Goal: Use online tool/utility

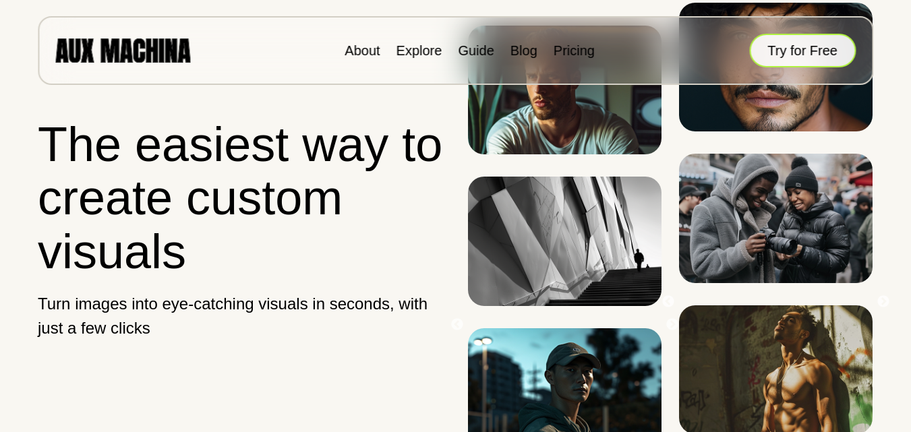
click at [823, 52] on button "Try for Free" at bounding box center [802, 51] width 107 height 34
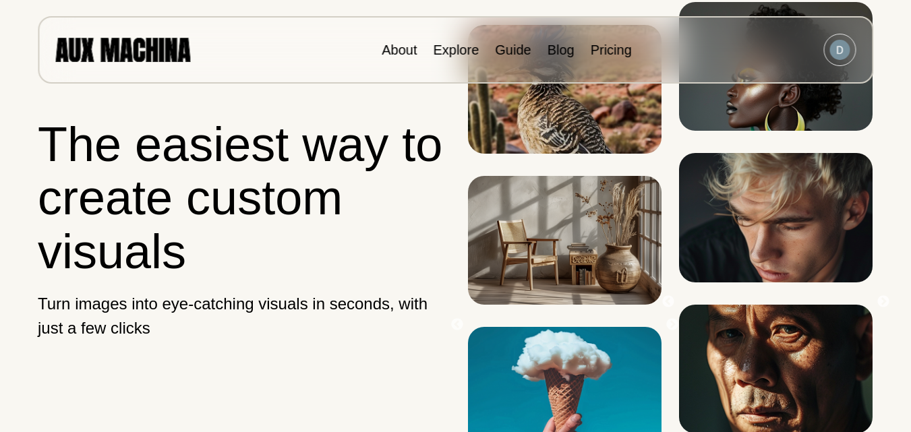
scroll to position [119, 0]
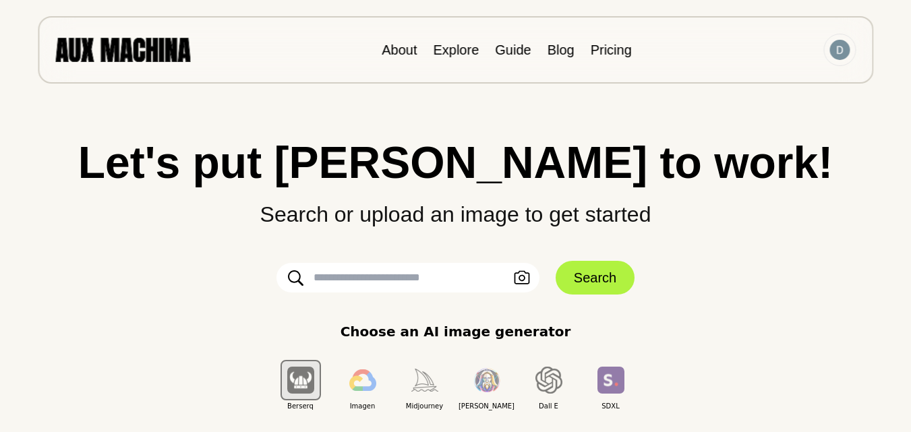
click at [427, 273] on input "text" at bounding box center [407, 278] width 263 height 30
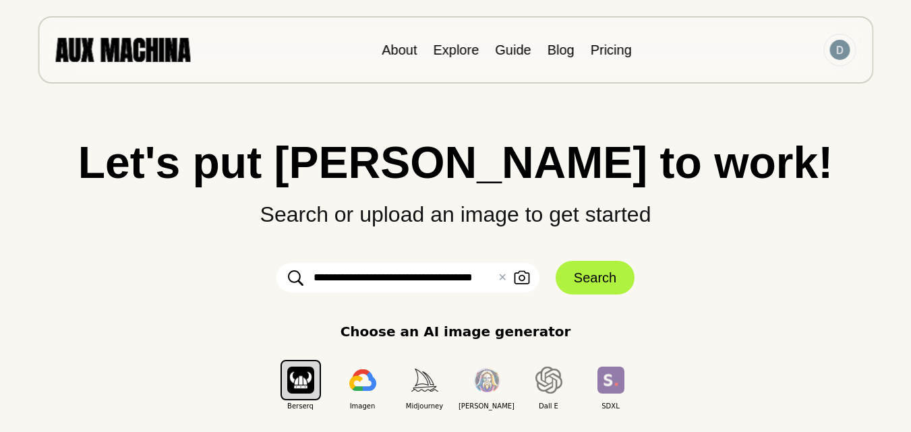
scroll to position [0, 16]
type input "**********"
click at [612, 279] on button "Search" at bounding box center [595, 278] width 79 height 34
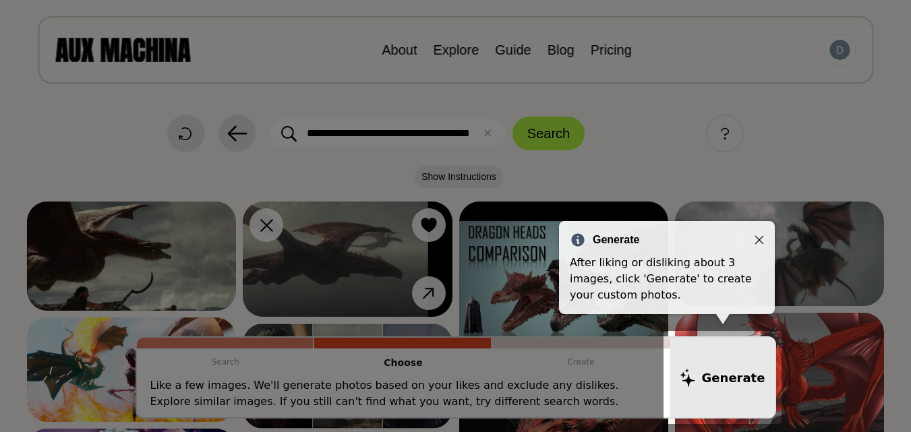
click at [759, 243] on icon "Close" at bounding box center [758, 239] width 9 height 9
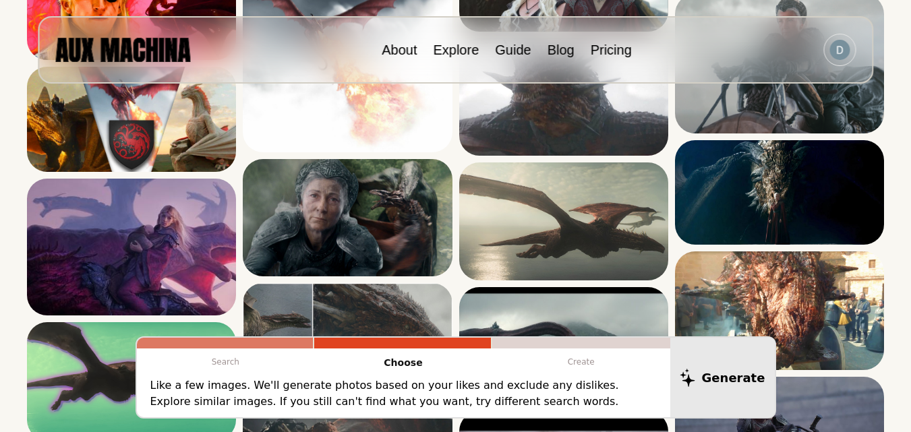
scroll to position [618, 0]
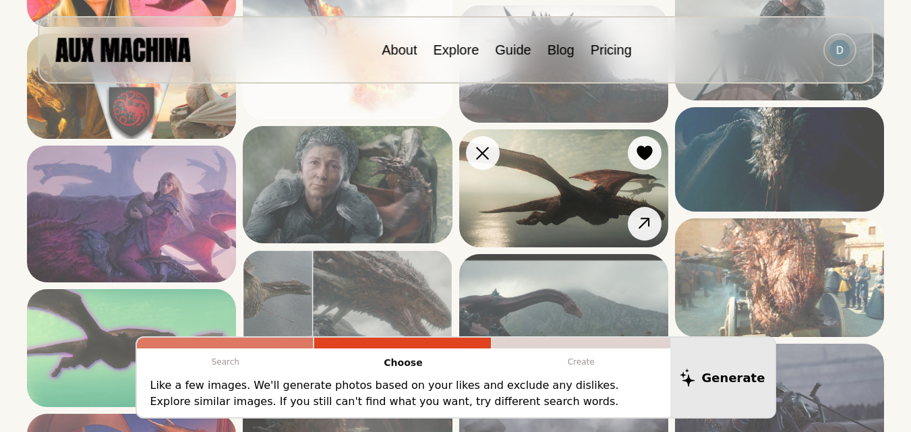
click at [556, 199] on img at bounding box center [563, 187] width 209 height 117
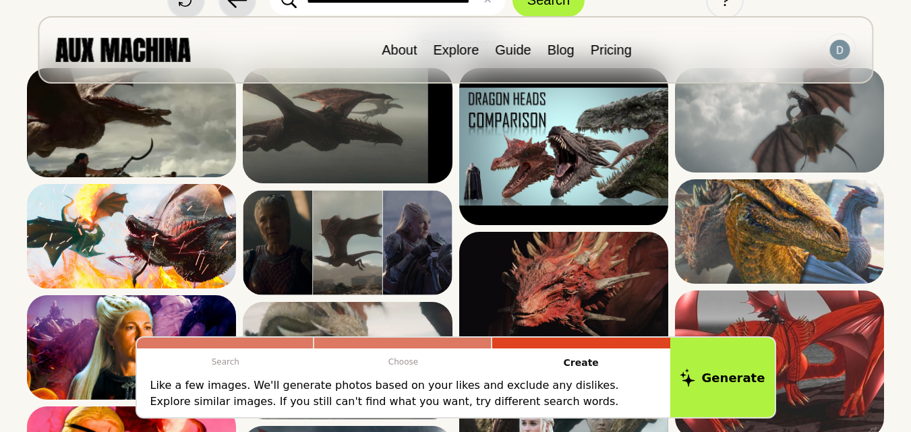
scroll to position [92, 0]
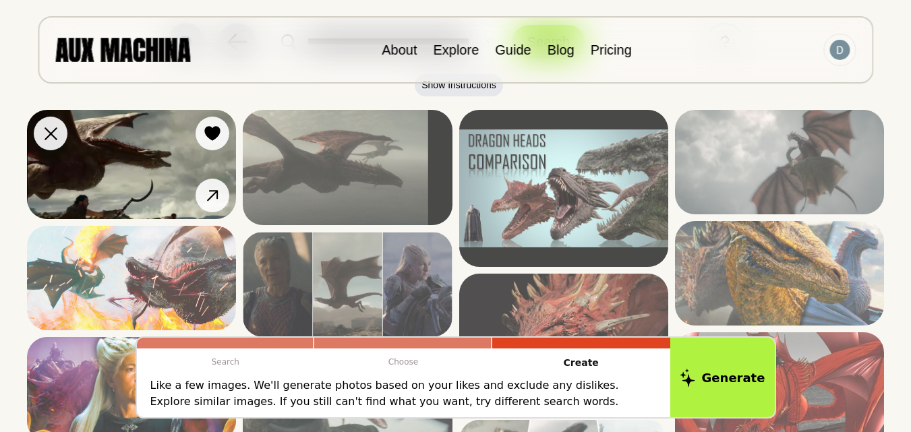
click at [128, 171] on img at bounding box center [131, 164] width 209 height 109
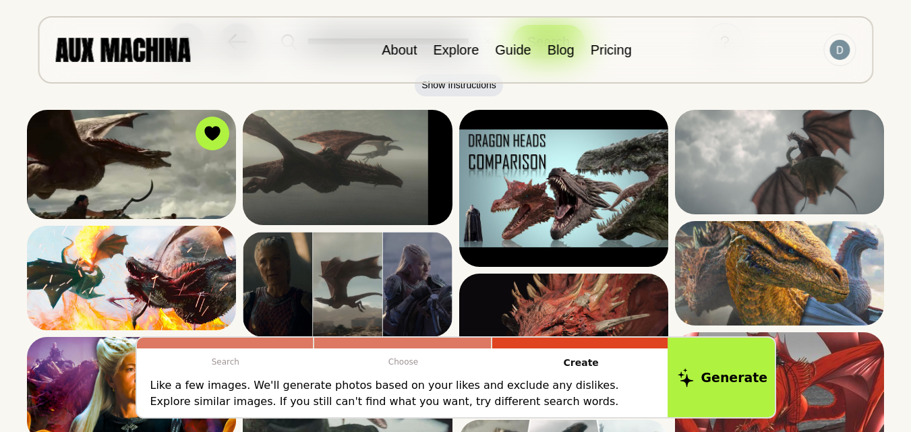
click at [726, 380] on button "Generate" at bounding box center [723, 378] width 110 height 84
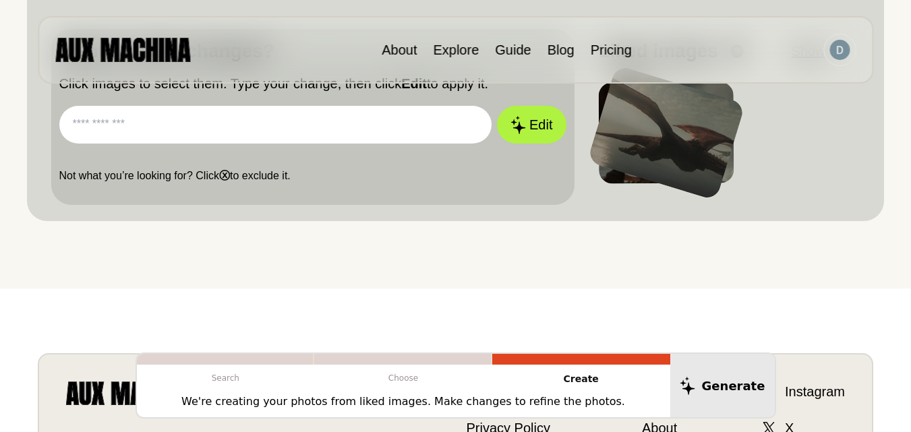
scroll to position [446, 0]
